Goal: Information Seeking & Learning: Learn about a topic

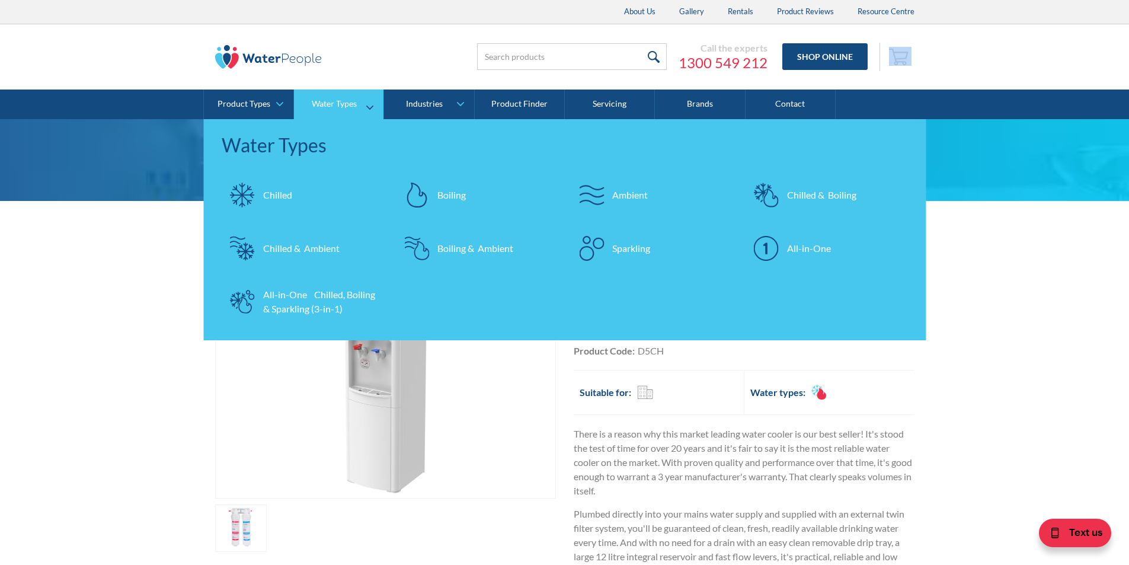
drag, startPoint x: 952, startPoint y: 62, endPoint x: 300, endPoint y: 103, distance: 653.2
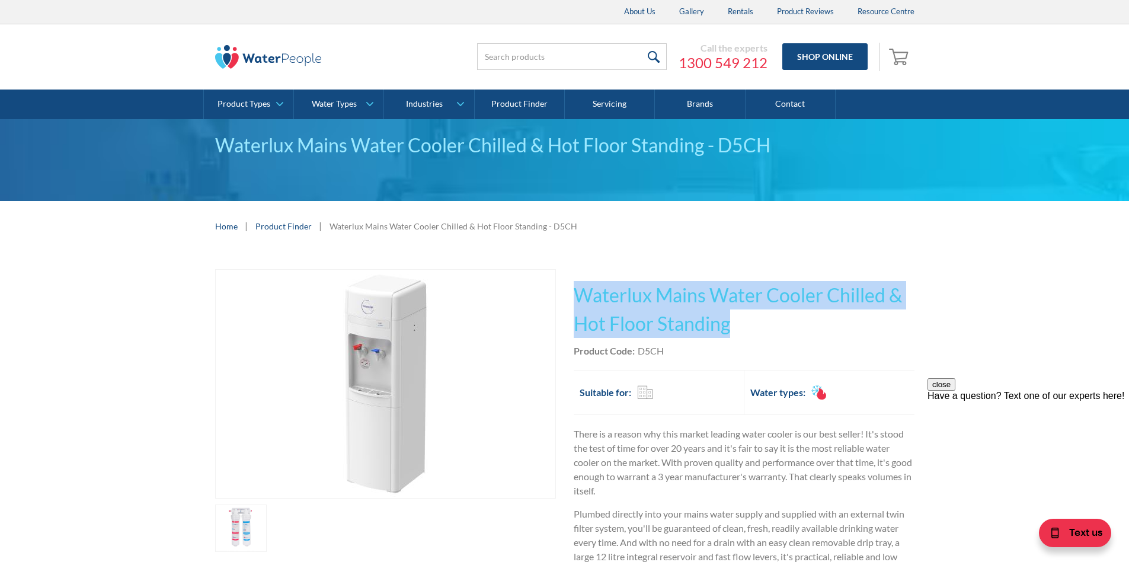
drag, startPoint x: 714, startPoint y: 323, endPoint x: 575, endPoint y: 284, distance: 143.9
click at [575, 284] on h1 "Waterlux Mains Water Cooler Chilled & Hot Floor Standing" at bounding box center [744, 309] width 341 height 57
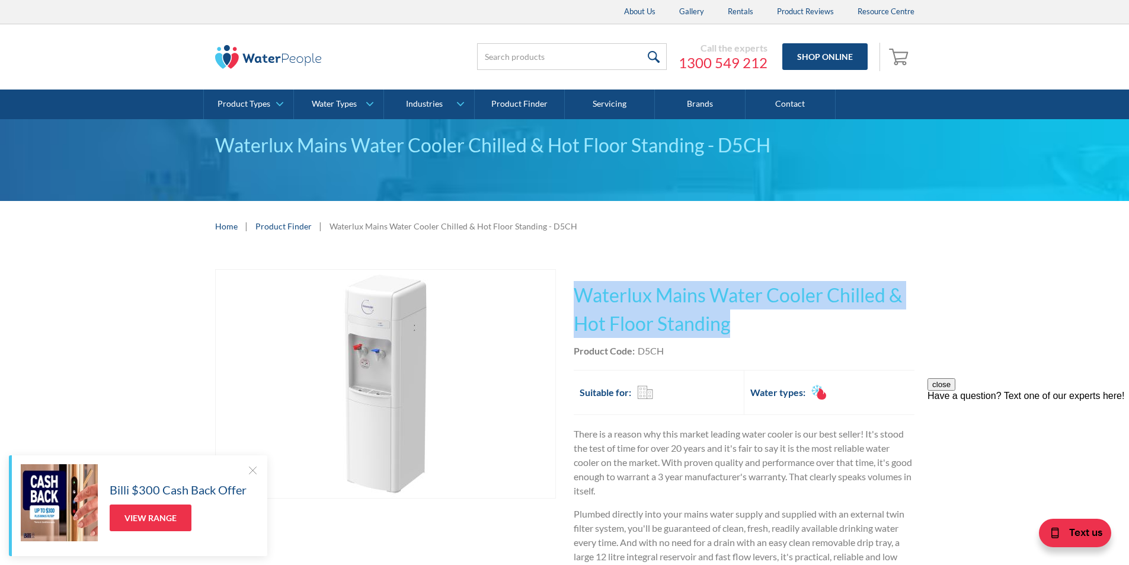
copy h1 "Waterlux Mains Water Cooler Chilled & Hot Floor Standing"
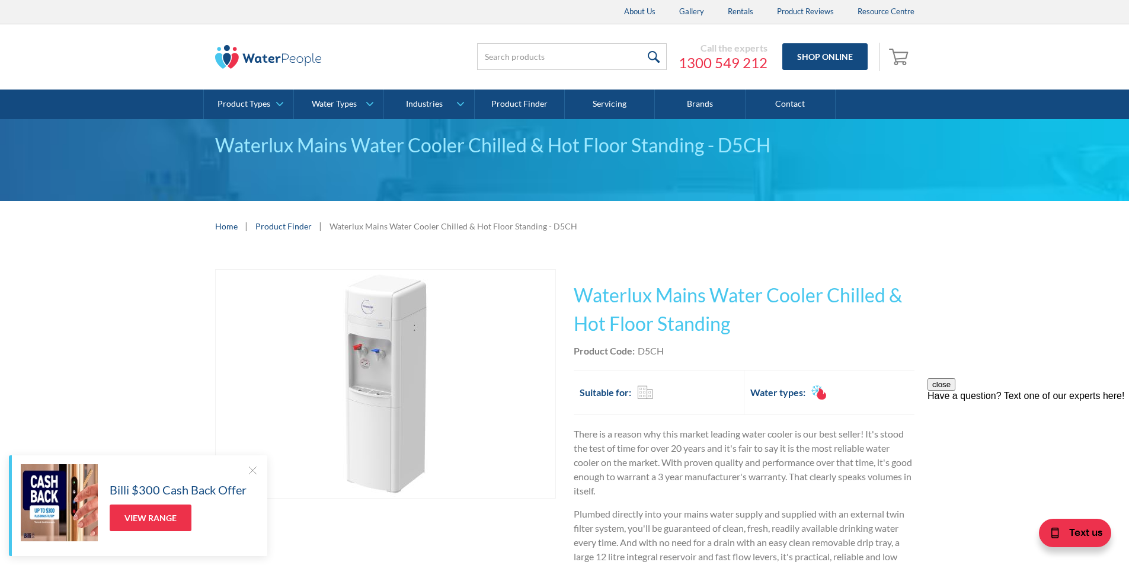
click at [671, 353] on div "Product Code: D5CH" at bounding box center [744, 351] width 341 height 14
drag, startPoint x: 666, startPoint y: 348, endPoint x: 636, endPoint y: 350, distance: 29.7
click at [636, 350] on div "Product Code: D5CH" at bounding box center [744, 351] width 341 height 14
copy div "D5CH"
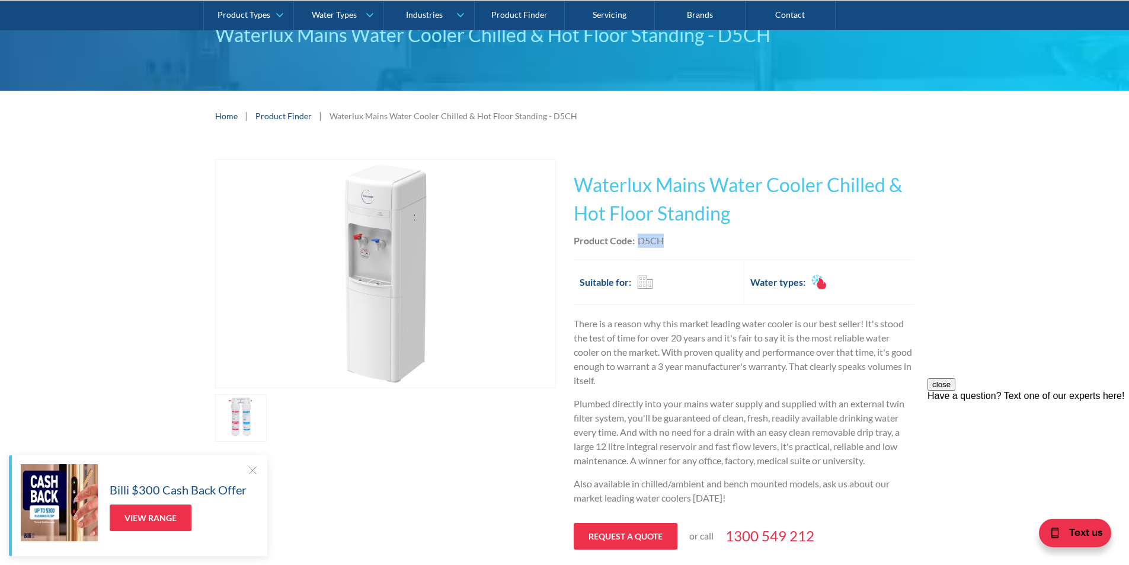
scroll to position [296, 0]
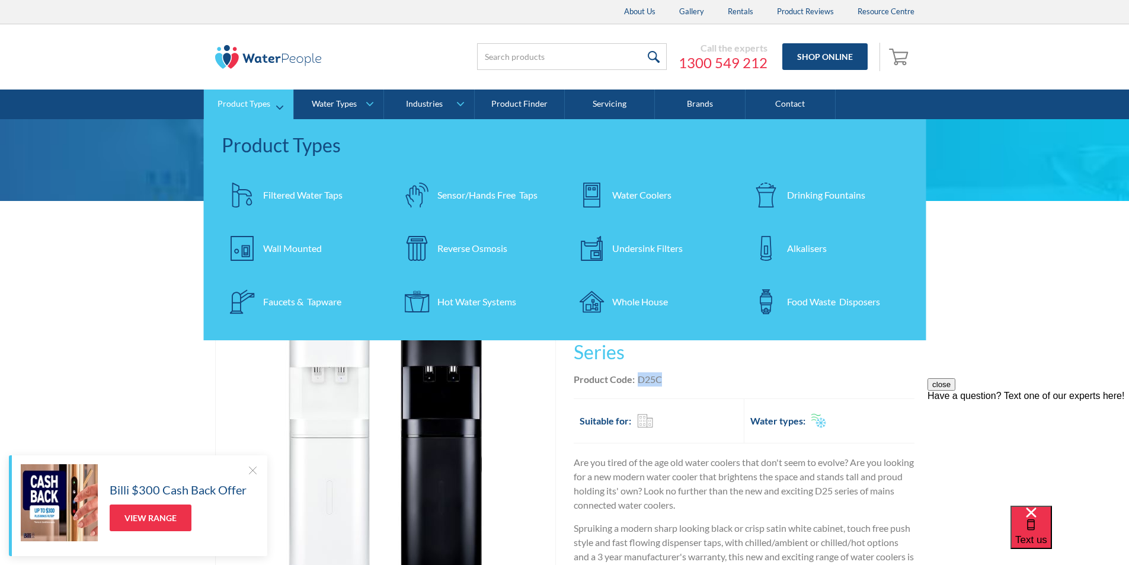
click at [631, 244] on div "Undersink Filters" at bounding box center [647, 248] width 71 height 14
